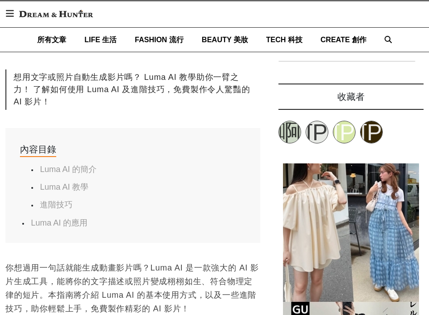
scroll to position [408, 0]
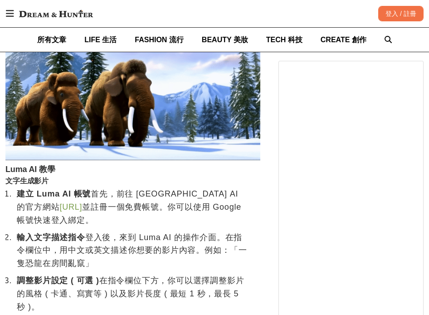
scroll to position [725, 0]
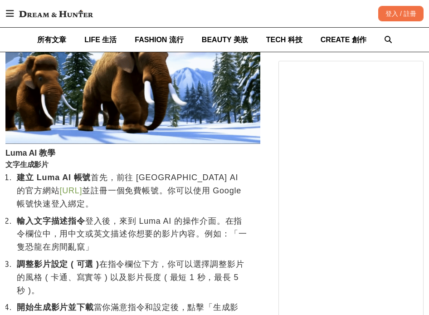
click at [77, 194] on link "[URL]" at bounding box center [70, 190] width 23 height 9
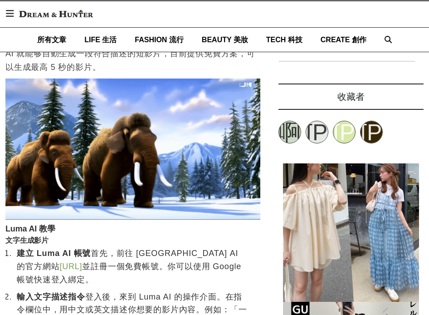
scroll to position [725, 0]
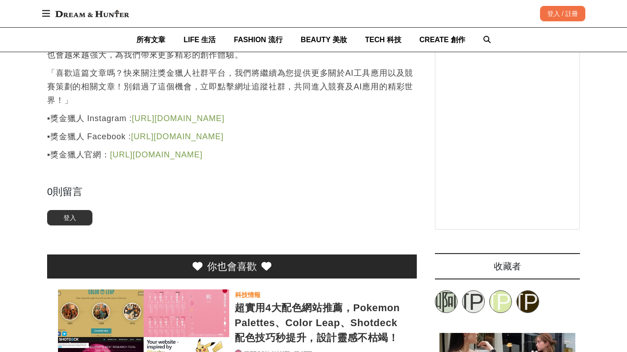
scroll to position [2357, 0]
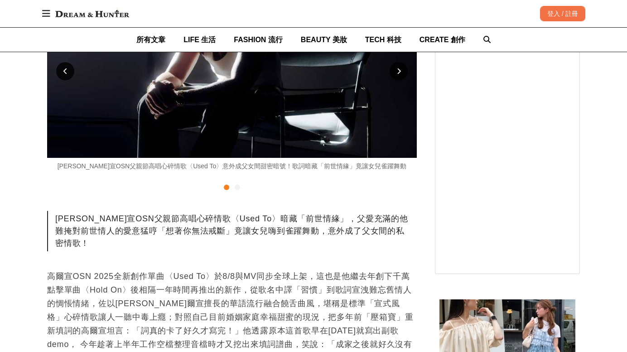
scroll to position [3344, 0]
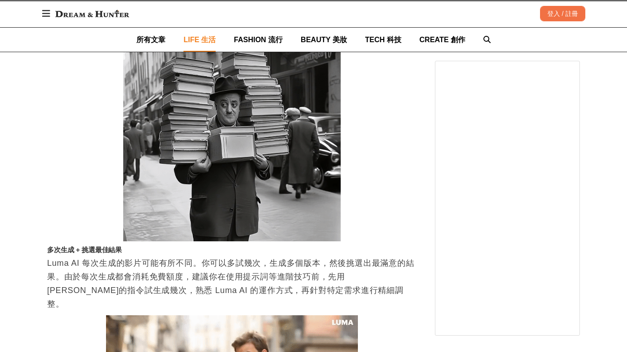
scroll to position [1577, 0]
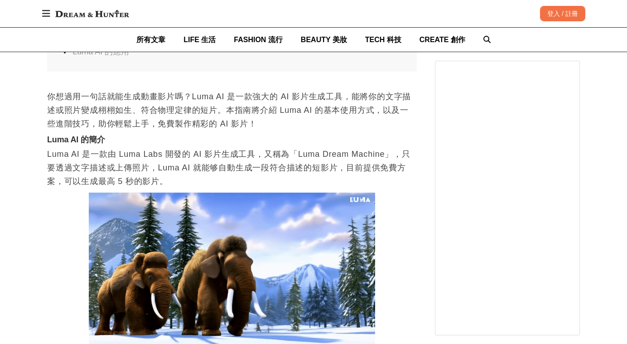
scroll to position [634, 0]
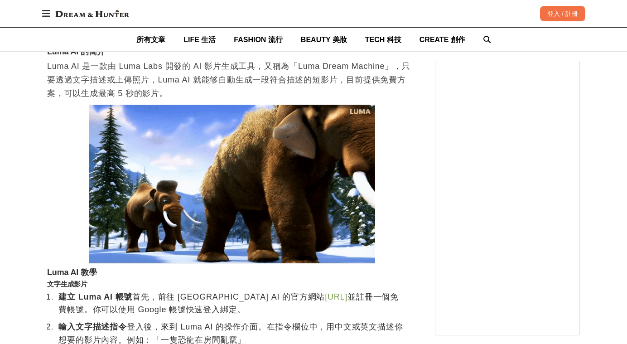
click at [325, 296] on link "[URL]" at bounding box center [336, 296] width 23 height 9
